Goal: Transaction & Acquisition: Book appointment/travel/reservation

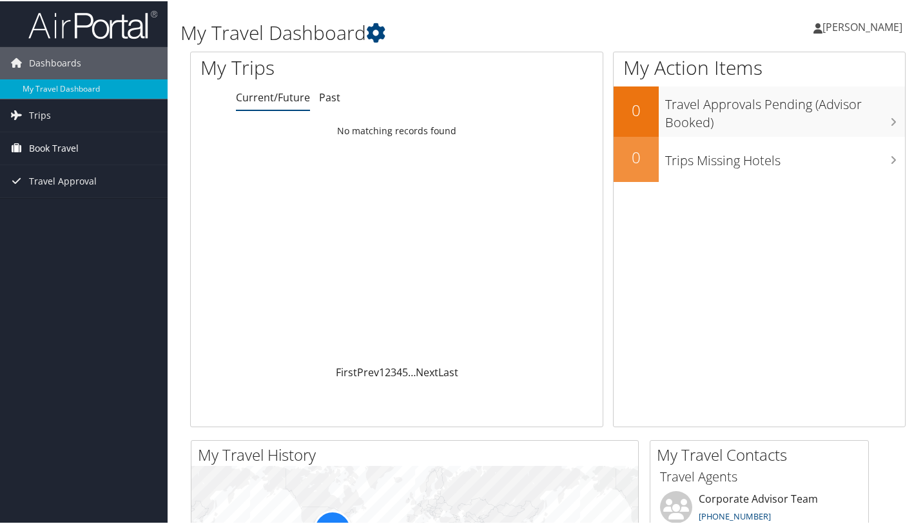
click at [49, 152] on span "Book Travel" at bounding box center [54, 147] width 50 height 32
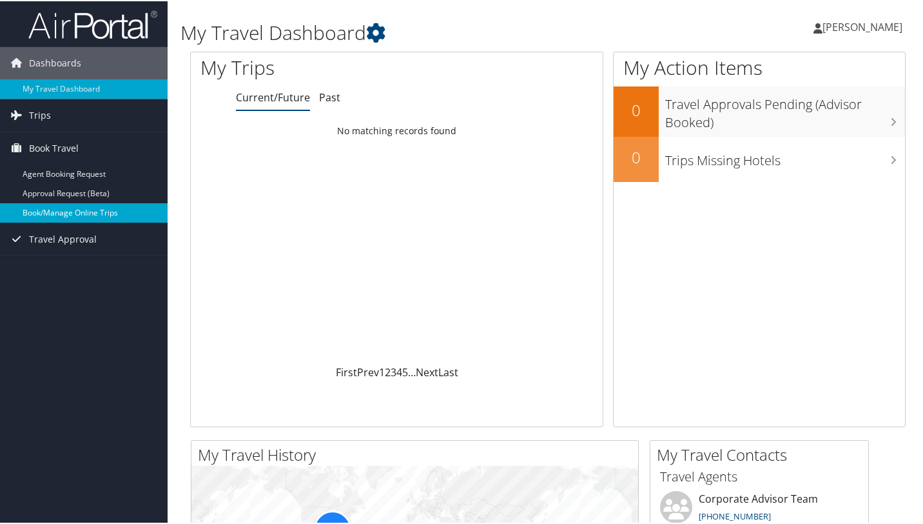
click at [49, 210] on link "Book/Manage Online Trips" at bounding box center [84, 211] width 168 height 19
